Goal: Find specific page/section: Find specific page/section

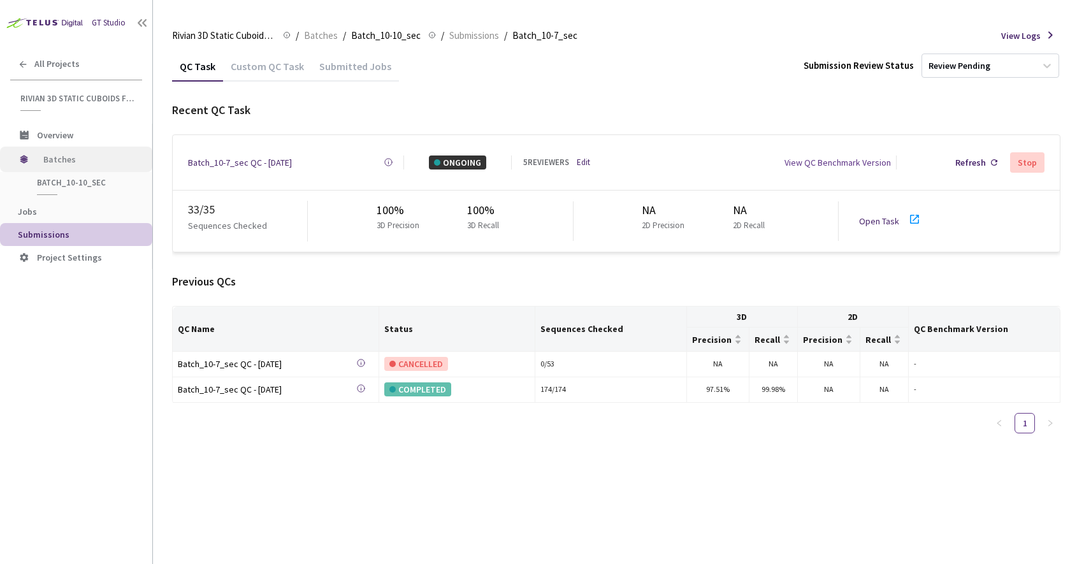
click at [52, 154] on span "Batches" at bounding box center [86, 159] width 87 height 25
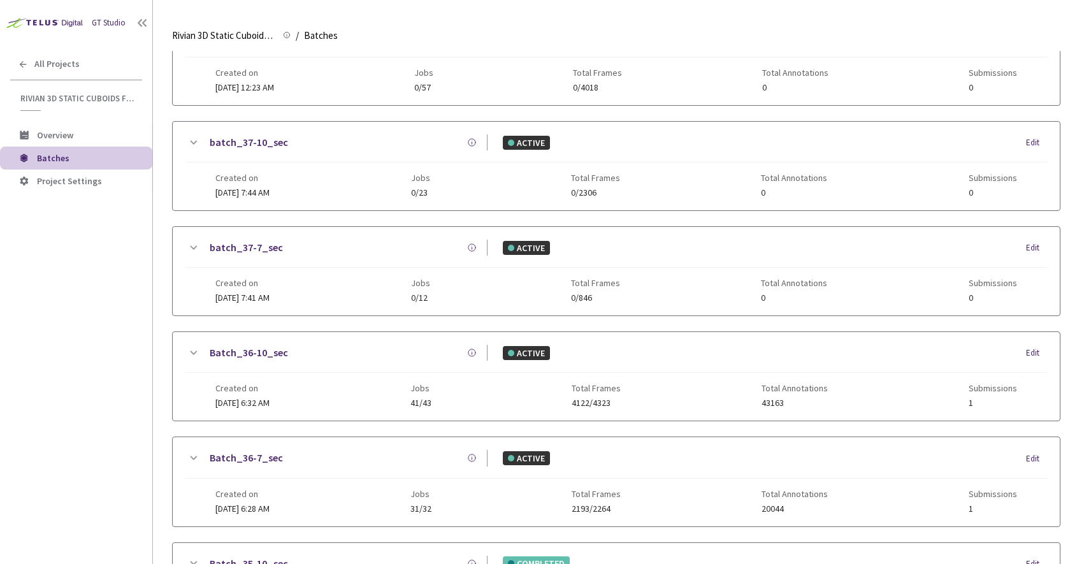
scroll to position [325, 0]
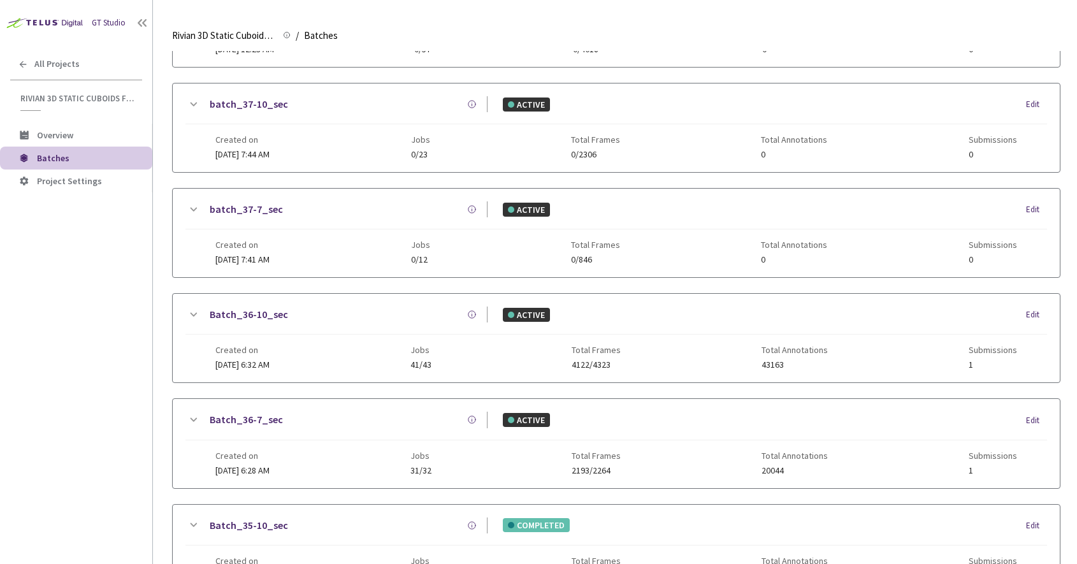
click at [245, 423] on link "Batch_36-7_sec" at bounding box center [246, 420] width 73 height 16
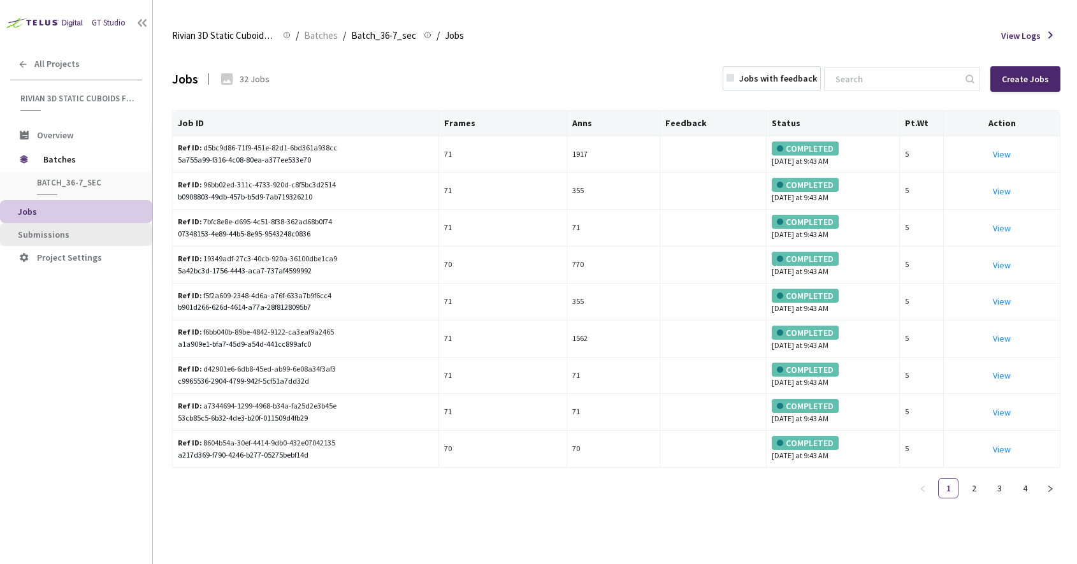
click at [89, 237] on span "Submissions" at bounding box center [80, 234] width 124 height 11
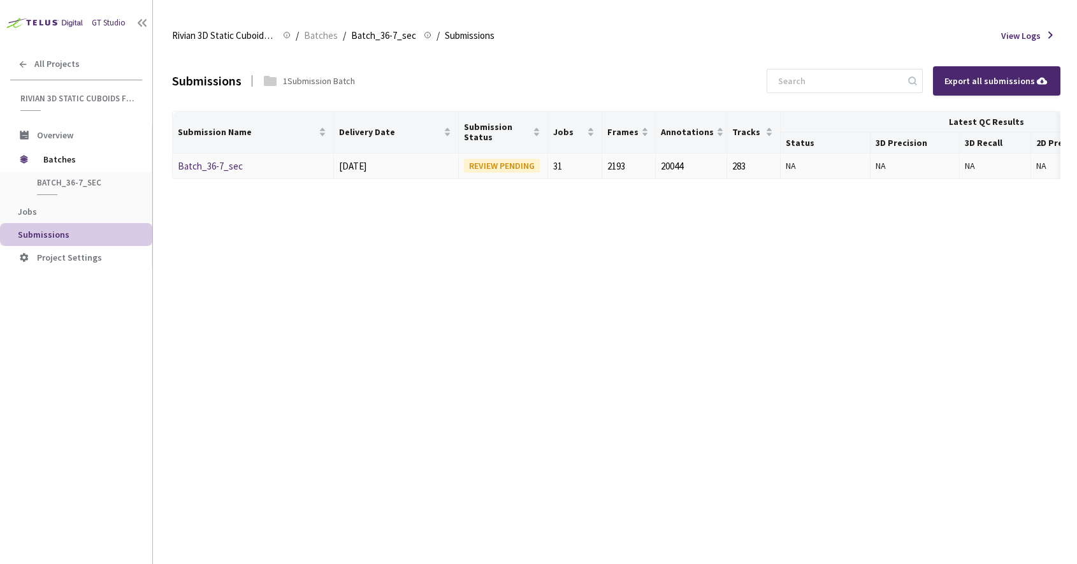
click at [204, 167] on link "Batch_36-7_sec" at bounding box center [210, 166] width 65 height 12
